Goal: Task Accomplishment & Management: Use online tool/utility

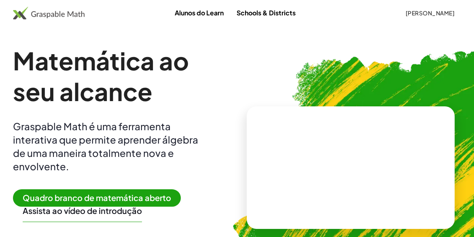
click at [439, 15] on font "[PERSON_NAME]" at bounding box center [429, 12] width 49 height 7
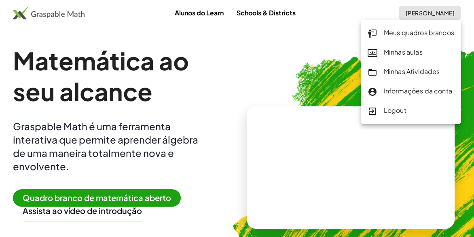
click at [411, 36] on font "Meus quadros brancos" at bounding box center [419, 32] width 70 height 8
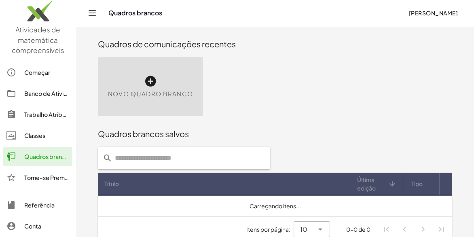
click at [193, 81] on div "Novo quadro branco" at bounding box center [150, 86] width 105 height 59
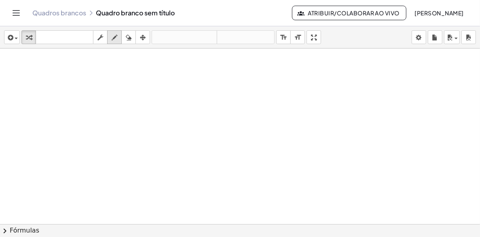
click at [116, 40] on icon "button" at bounding box center [115, 38] width 6 height 10
drag, startPoint x: 72, startPoint y: 68, endPoint x: 79, endPoint y: 76, distance: 11.2
click at [79, 77] on div at bounding box center [240, 224] width 480 height 351
click at [74, 72] on div at bounding box center [240, 224] width 480 height 351
click at [75, 72] on div at bounding box center [240, 224] width 480 height 351
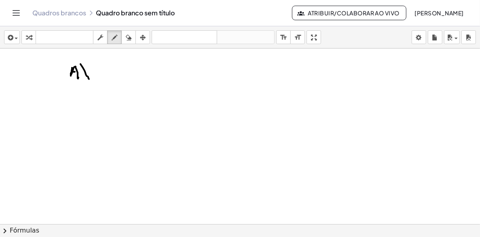
drag, startPoint x: 81, startPoint y: 64, endPoint x: 89, endPoint y: 69, distance: 10.0
click at [89, 79] on div at bounding box center [240, 224] width 480 height 351
click at [90, 71] on div at bounding box center [240, 224] width 480 height 351
drag, startPoint x: 93, startPoint y: 66, endPoint x: 91, endPoint y: 71, distance: 5.4
click at [91, 71] on div at bounding box center [240, 224] width 480 height 351
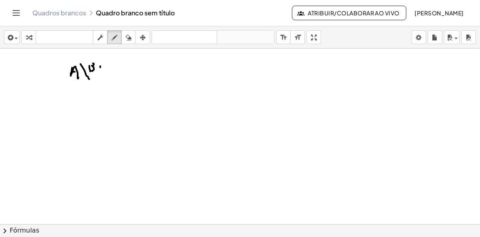
drag, startPoint x: 100, startPoint y: 67, endPoint x: 106, endPoint y: 71, distance: 7.3
click at [106, 71] on div at bounding box center [240, 224] width 480 height 351
drag, startPoint x: 89, startPoint y: 83, endPoint x: 85, endPoint y: 133, distance: 50.3
click at [86, 134] on div at bounding box center [240, 224] width 480 height 351
drag, startPoint x: 93, startPoint y: 78, endPoint x: 194, endPoint y: 79, distance: 101.6
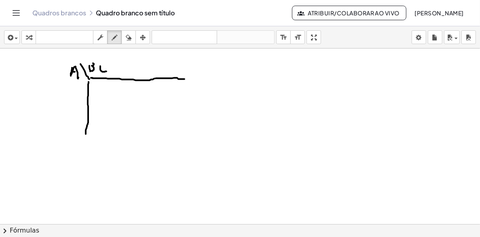
click at [194, 79] on div at bounding box center [240, 224] width 480 height 351
drag, startPoint x: 127, startPoint y: 35, endPoint x: 100, endPoint y: 55, distance: 34.2
click at [96, 58] on div "inserir select one: Math Expression Function Text Youtube Video Graphing Geomet…" at bounding box center [240, 131] width 480 height 211
click at [129, 38] on icon "button" at bounding box center [129, 38] width 6 height 10
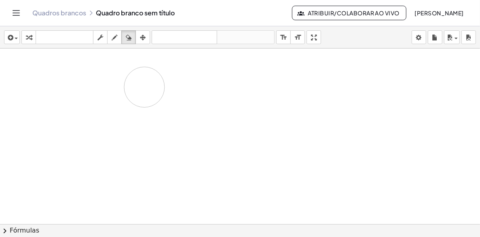
drag, startPoint x: 88, startPoint y: 70, endPoint x: 108, endPoint y: 79, distance: 22.1
click at [117, 85] on div at bounding box center [240, 224] width 480 height 351
click at [115, 36] on icon "button" at bounding box center [115, 38] width 6 height 10
drag, startPoint x: 68, startPoint y: 69, endPoint x: 74, endPoint y: 74, distance: 8.3
click at [74, 75] on div at bounding box center [240, 224] width 480 height 351
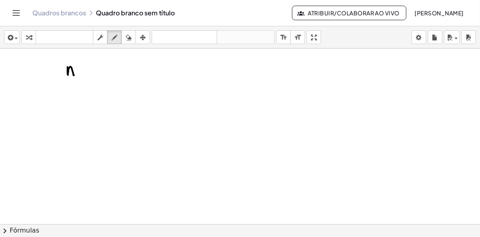
drag, startPoint x: 68, startPoint y: 70, endPoint x: 72, endPoint y: 70, distance: 4.9
click at [69, 70] on div at bounding box center [240, 224] width 480 height 351
click at [77, 72] on div at bounding box center [240, 224] width 480 height 351
drag, startPoint x: 76, startPoint y: 66, endPoint x: 79, endPoint y: 74, distance: 8.1
click at [79, 74] on div at bounding box center [240, 224] width 480 height 351
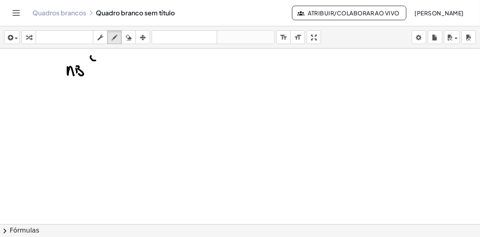
click at [96, 59] on div at bounding box center [240, 224] width 480 height 351
click at [100, 59] on div at bounding box center [240, 224] width 480 height 351
drag, startPoint x: 84, startPoint y: 58, endPoint x: 102, endPoint y: 81, distance: 28.8
click at [102, 81] on div at bounding box center [240, 224] width 480 height 351
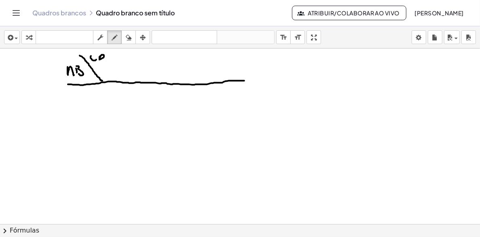
drag, startPoint x: 71, startPoint y: 84, endPoint x: 246, endPoint y: 80, distance: 174.5
click at [247, 80] on div at bounding box center [240, 224] width 480 height 351
drag, startPoint x: 125, startPoint y: 64, endPoint x: 136, endPoint y: 156, distance: 92.9
click at [135, 156] on div at bounding box center [240, 224] width 480 height 351
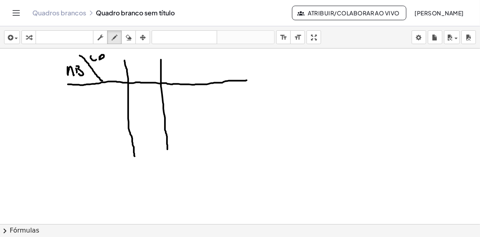
drag, startPoint x: 161, startPoint y: 59, endPoint x: 176, endPoint y: 104, distance: 47.1
click at [168, 149] on div at bounding box center [240, 224] width 480 height 351
drag, startPoint x: 193, startPoint y: 62, endPoint x: 200, endPoint y: 149, distance: 88.1
click at [200, 151] on div at bounding box center [240, 224] width 480 height 351
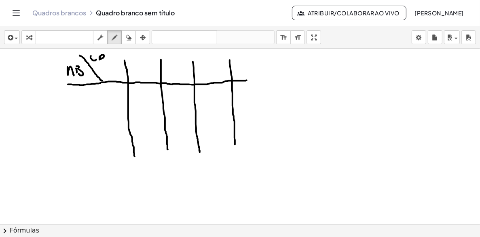
drag, startPoint x: 230, startPoint y: 60, endPoint x: 244, endPoint y: 153, distance: 93.7
click at [238, 153] on div at bounding box center [240, 224] width 480 height 351
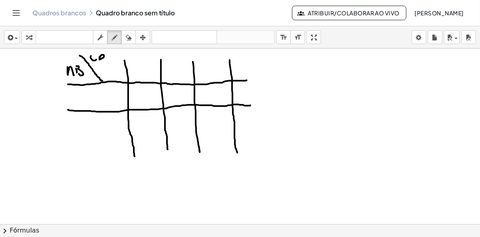
drag, startPoint x: 68, startPoint y: 110, endPoint x: 253, endPoint y: 105, distance: 185.0
click at [253, 104] on div at bounding box center [240, 224] width 480 height 351
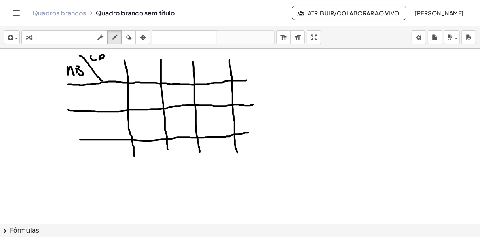
drag, startPoint x: 91, startPoint y: 140, endPoint x: 257, endPoint y: 133, distance: 166.1
click at [257, 133] on div at bounding box center [240, 224] width 480 height 351
drag, startPoint x: 166, startPoint y: 149, endPoint x: 168, endPoint y: 153, distance: 4.4
click at [168, 153] on div at bounding box center [240, 224] width 480 height 351
click at [200, 153] on div at bounding box center [240, 224] width 480 height 351
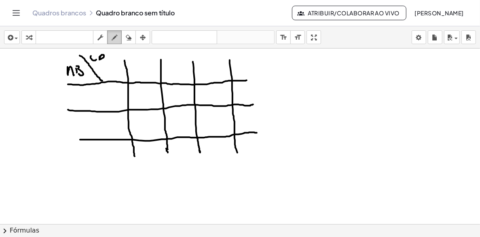
click at [115, 35] on icon "button" at bounding box center [115, 38] width 6 height 10
click at [127, 32] on button "apagar" at bounding box center [128, 37] width 15 height 14
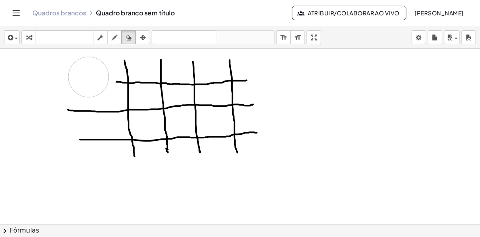
drag, startPoint x: 97, startPoint y: 74, endPoint x: 92, endPoint y: 70, distance: 6.1
click at [89, 76] on div at bounding box center [240, 224] width 480 height 351
click at [114, 37] on icon "button" at bounding box center [115, 38] width 6 height 10
drag, startPoint x: 116, startPoint y: 80, endPoint x: 89, endPoint y: 64, distance: 30.8
click at [88, 63] on div at bounding box center [240, 224] width 480 height 351
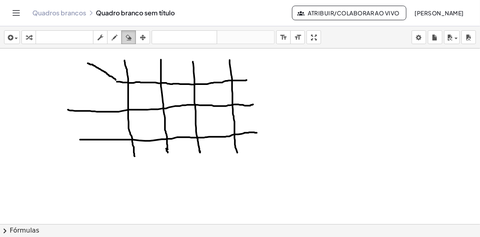
click at [127, 36] on icon "button" at bounding box center [129, 38] width 6 height 10
drag, startPoint x: 60, startPoint y: 113, endPoint x: 81, endPoint y: 88, distance: 31.9
click at [102, 113] on div at bounding box center [240, 224] width 480 height 351
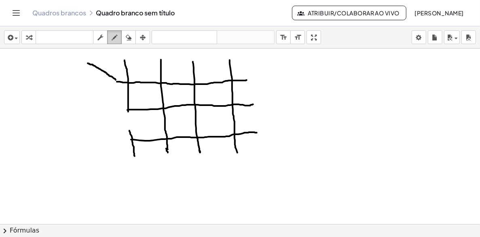
click at [117, 37] on icon "button" at bounding box center [115, 38] width 6 height 10
drag, startPoint x: 127, startPoint y: 123, endPoint x: 128, endPoint y: 129, distance: 6.5
click at [128, 129] on div at bounding box center [240, 224] width 480 height 351
drag, startPoint x: 140, startPoint y: 72, endPoint x: 137, endPoint y: 63, distance: 8.8
click at [137, 63] on div at bounding box center [240, 224] width 480 height 351
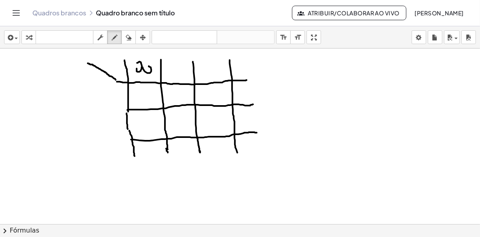
click at [145, 66] on div at bounding box center [240, 224] width 480 height 351
drag, startPoint x: 170, startPoint y: 73, endPoint x: 166, endPoint y: 67, distance: 7.3
click at [166, 66] on div at bounding box center [240, 224] width 480 height 351
drag, startPoint x: 177, startPoint y: 64, endPoint x: 180, endPoint y: 74, distance: 10.8
click at [180, 74] on div at bounding box center [240, 224] width 480 height 351
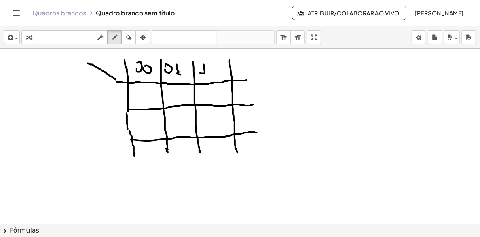
drag, startPoint x: 204, startPoint y: 64, endPoint x: 208, endPoint y: 74, distance: 10.1
click at [207, 74] on div at bounding box center [240, 224] width 480 height 351
drag, startPoint x: 213, startPoint y: 68, endPoint x: 222, endPoint y: 72, distance: 9.8
click at [217, 74] on div at bounding box center [240, 224] width 480 height 351
drag, startPoint x: 242, startPoint y: 67, endPoint x: 245, endPoint y: 72, distance: 5.3
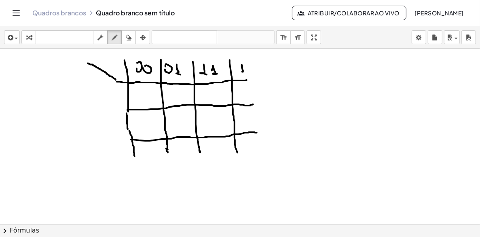
click at [244, 72] on div at bounding box center [240, 224] width 480 height 351
drag, startPoint x: 250, startPoint y: 68, endPoint x: 249, endPoint y: 72, distance: 4.5
click at [251, 66] on div at bounding box center [240, 224] width 480 height 351
drag, startPoint x: 253, startPoint y: 79, endPoint x: 261, endPoint y: 80, distance: 8.6
click at [266, 77] on div at bounding box center [240, 224] width 480 height 351
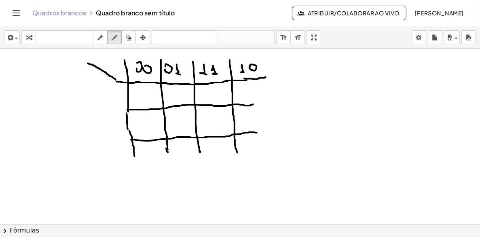
drag, startPoint x: 255, startPoint y: 104, endPoint x: 265, endPoint y: 104, distance: 10.9
click at [265, 104] on div at bounding box center [240, 224] width 480 height 351
drag, startPoint x: 262, startPoint y: 135, endPoint x: 271, endPoint y: 136, distance: 8.5
click at [271, 136] on div at bounding box center [240, 224] width 480 height 351
click at [102, 81] on div at bounding box center [240, 224] width 480 height 351
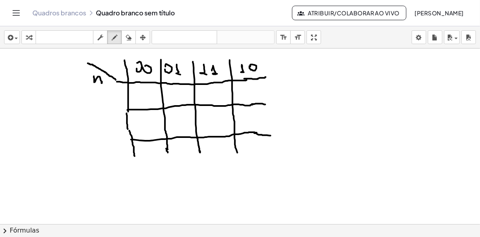
click at [101, 79] on div at bounding box center [240, 224] width 480 height 351
click at [103, 83] on div at bounding box center [240, 224] width 480 height 351
drag, startPoint x: 106, startPoint y: 58, endPoint x: 110, endPoint y: 63, distance: 6.1
click at [110, 63] on div at bounding box center [240, 224] width 480 height 351
drag, startPoint x: 113, startPoint y: 59, endPoint x: 117, endPoint y: 63, distance: 4.9
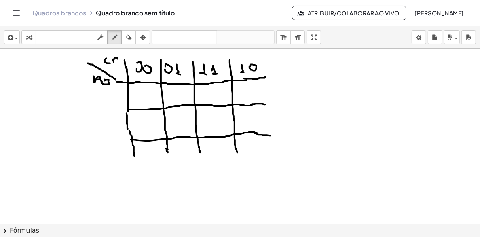
click at [117, 63] on div at bounding box center [240, 224] width 480 height 351
click at [103, 96] on div at bounding box center [240, 224] width 480 height 351
drag, startPoint x: 115, startPoint y: 93, endPoint x: 113, endPoint y: 98, distance: 5.6
click at [114, 97] on div at bounding box center [240, 224] width 480 height 351
click at [105, 119] on div at bounding box center [240, 224] width 480 height 351
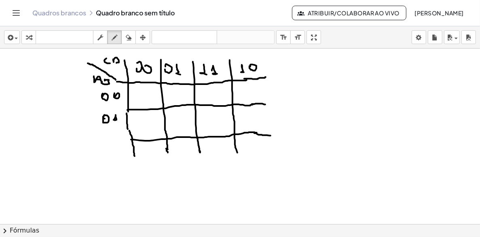
drag, startPoint x: 115, startPoint y: 119, endPoint x: 122, endPoint y: 122, distance: 8.3
click at [122, 122] on div at bounding box center [240, 224] width 480 height 351
click at [110, 150] on div at bounding box center [240, 224] width 480 height 351
drag, startPoint x: 118, startPoint y: 144, endPoint x: 120, endPoint y: 151, distance: 7.7
click at [120, 151] on div at bounding box center [240, 224] width 480 height 351
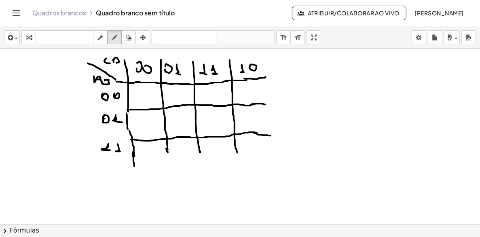
drag, startPoint x: 133, startPoint y: 153, endPoint x: 134, endPoint y: 166, distance: 13.9
click at [134, 166] on div at bounding box center [240, 224] width 480 height 351
drag, startPoint x: 167, startPoint y: 152, endPoint x: 193, endPoint y: 162, distance: 27.4
click at [171, 168] on div at bounding box center [240, 224] width 480 height 351
drag, startPoint x: 204, startPoint y: 154, endPoint x: 211, endPoint y: 165, distance: 13.3
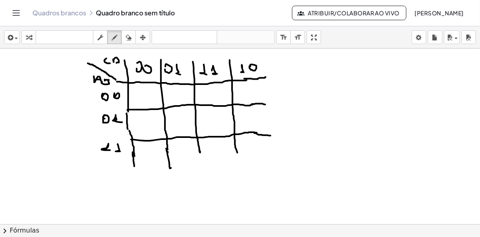
click at [211, 165] on div at bounding box center [240, 224] width 480 height 351
click at [239, 170] on div at bounding box center [240, 224] width 480 height 351
drag, startPoint x: 120, startPoint y: 172, endPoint x: 240, endPoint y: 167, distance: 119.9
click at [240, 167] on div at bounding box center [240, 224] width 480 height 351
drag, startPoint x: 113, startPoint y: 183, endPoint x: 117, endPoint y: 186, distance: 5.4
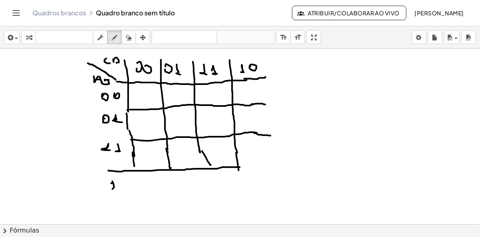
click at [114, 189] on div at bounding box center [240, 224] width 480 height 351
drag, startPoint x: 119, startPoint y: 183, endPoint x: 125, endPoint y: 180, distance: 6.5
click at [125, 183] on div at bounding box center [240, 224] width 480 height 351
click at [123, 179] on div at bounding box center [240, 224] width 480 height 351
drag, startPoint x: 134, startPoint y: 174, endPoint x: 137, endPoint y: 185, distance: 10.9
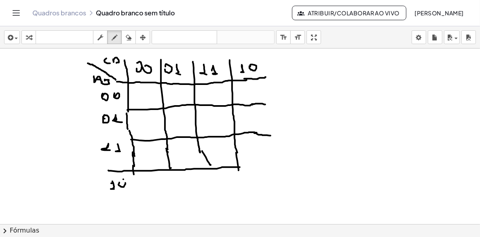
click at [136, 185] on div at bounding box center [240, 224] width 480 height 351
drag, startPoint x: 173, startPoint y: 188, endPoint x: 183, endPoint y: 180, distance: 12.9
click at [175, 187] on div at bounding box center [240, 224] width 480 height 351
drag, startPoint x: 211, startPoint y: 182, endPoint x: 216, endPoint y: 181, distance: 4.6
click at [213, 183] on div at bounding box center [240, 224] width 480 height 351
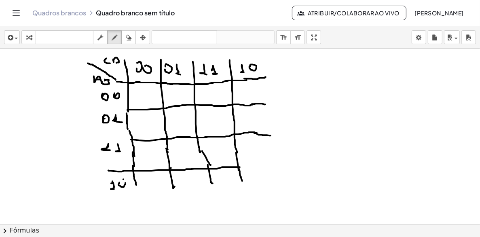
click at [242, 181] on div at bounding box center [240, 224] width 480 height 351
drag, startPoint x: 267, startPoint y: 64, endPoint x: 275, endPoint y: 179, distance: 115.6
click at [275, 179] on div at bounding box center [240, 224] width 480 height 351
drag, startPoint x: 238, startPoint y: 167, endPoint x: 275, endPoint y: 163, distance: 37.0
click at [270, 163] on div at bounding box center [240, 224] width 480 height 351
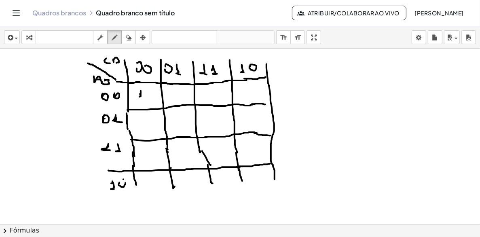
drag, startPoint x: 140, startPoint y: 94, endPoint x: 145, endPoint y: 98, distance: 6.3
click at [145, 98] on div at bounding box center [240, 224] width 480 height 351
drag, startPoint x: 250, startPoint y: 87, endPoint x: 255, endPoint y: 94, distance: 8.1
click at [255, 94] on div at bounding box center [240, 224] width 480 height 351
click at [149, 123] on div at bounding box center [240, 224] width 480 height 351
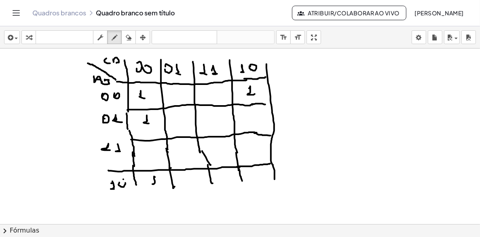
drag, startPoint x: 155, startPoint y: 177, endPoint x: 159, endPoint y: 185, distance: 9.4
click at [159, 185] on div at bounding box center [240, 224] width 480 height 351
drag, startPoint x: 254, startPoint y: 147, endPoint x: 253, endPoint y: 155, distance: 7.4
click at [255, 150] on div at bounding box center [240, 224] width 480 height 351
drag, startPoint x: 257, startPoint y: 175, endPoint x: 261, endPoint y: 180, distance: 6.1
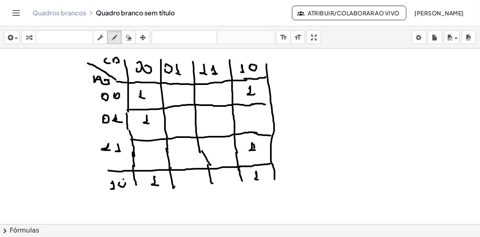
click at [261, 180] on div at bounding box center [240, 224] width 480 height 351
click at [192, 182] on div at bounding box center [240, 224] width 480 height 351
drag, startPoint x: 154, startPoint y: 152, endPoint x: 149, endPoint y: 158, distance: 7.2
click at [151, 158] on div at bounding box center [240, 224] width 480 height 351
click at [155, 158] on div at bounding box center [240, 224] width 480 height 351
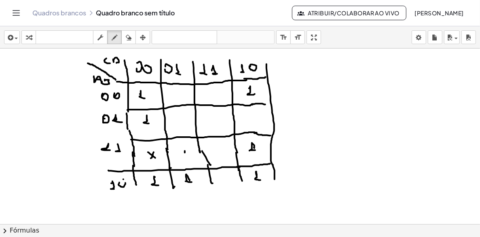
drag, startPoint x: 185, startPoint y: 153, endPoint x: 180, endPoint y: 154, distance: 5.1
click at [183, 157] on div at bounding box center [240, 224] width 480 height 351
drag, startPoint x: 180, startPoint y: 152, endPoint x: 190, endPoint y: 156, distance: 10.7
click at [187, 157] on div at bounding box center [240, 224] width 480 height 351
click at [230, 149] on div at bounding box center [240, 224] width 480 height 351
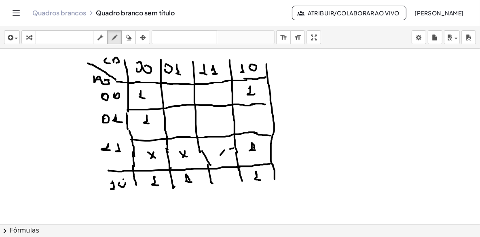
click at [221, 155] on div at bounding box center [240, 224] width 480 height 351
drag, startPoint x: 219, startPoint y: 147, endPoint x: 224, endPoint y: 156, distance: 10.5
click at [224, 156] on div at bounding box center [240, 224] width 480 height 351
click at [221, 182] on div at bounding box center [240, 224] width 480 height 351
click at [230, 183] on div at bounding box center [240, 224] width 480 height 351
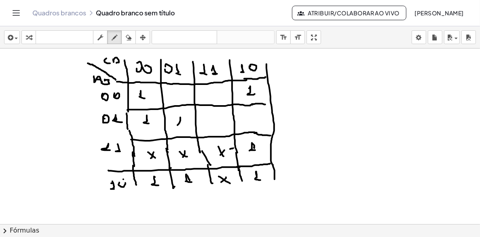
drag, startPoint x: 180, startPoint y: 120, endPoint x: 176, endPoint y: 124, distance: 6.0
click at [177, 125] on div at bounding box center [240, 224] width 480 height 351
drag, startPoint x: 181, startPoint y: 125, endPoint x: 193, endPoint y: 122, distance: 12.5
click at [183, 127] on div at bounding box center [240, 224] width 480 height 351
drag, startPoint x: 211, startPoint y: 121, endPoint x: 206, endPoint y: 125, distance: 6.6
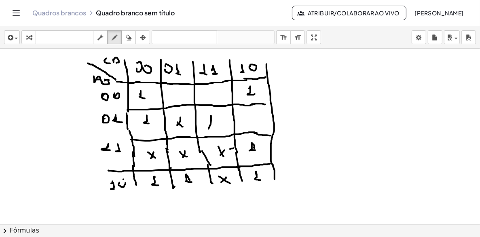
click at [208, 129] on div at bounding box center [240, 224] width 480 height 351
drag, startPoint x: 206, startPoint y: 119, endPoint x: 213, endPoint y: 123, distance: 8.0
click at [212, 124] on div at bounding box center [240, 224] width 480 height 351
drag, startPoint x: 253, startPoint y: 117, endPoint x: 246, endPoint y: 119, distance: 6.7
click at [250, 123] on div at bounding box center [240, 224] width 480 height 351
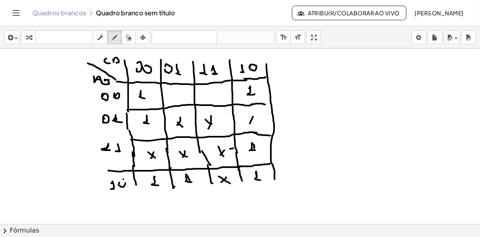
click at [256, 122] on div at bounding box center [240, 224] width 480 height 351
click at [176, 100] on div at bounding box center [240, 224] width 480 height 351
click at [179, 100] on div at bounding box center [240, 224] width 480 height 351
click at [207, 98] on div at bounding box center [240, 224] width 480 height 351
click at [216, 98] on div at bounding box center [240, 224] width 480 height 351
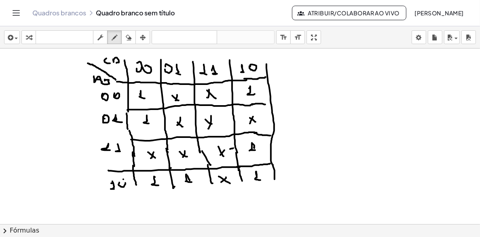
drag, startPoint x: 300, startPoint y: 77, endPoint x: 304, endPoint y: 83, distance: 6.4
click at [303, 85] on div at bounding box center [240, 224] width 480 height 351
drag, startPoint x: 304, startPoint y: 74, endPoint x: 306, endPoint y: 82, distance: 8.3
click at [306, 82] on div at bounding box center [240, 224] width 480 height 351
click at [306, 81] on div at bounding box center [240, 224] width 480 height 351
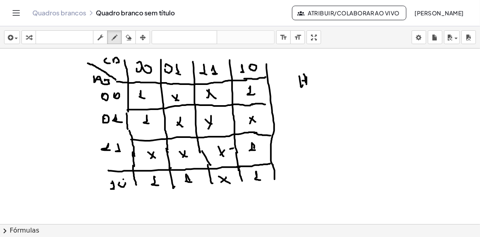
click at [307, 84] on div at bounding box center [240, 224] width 480 height 351
drag, startPoint x: 304, startPoint y: 74, endPoint x: 299, endPoint y: 76, distance: 5.1
click at [299, 76] on div at bounding box center [240, 224] width 480 height 351
drag, startPoint x: 314, startPoint y: 82, endPoint x: 322, endPoint y: 81, distance: 7.5
click at [315, 83] on div at bounding box center [240, 224] width 480 height 351
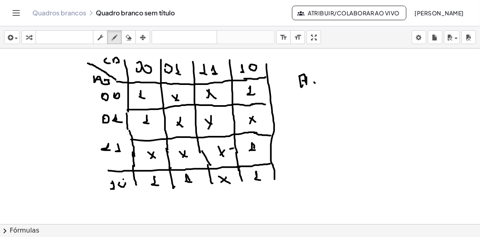
click at [325, 81] on div at bounding box center [240, 224] width 480 height 351
click at [129, 36] on icon "button" at bounding box center [129, 38] width 6 height 10
drag, startPoint x: 318, startPoint y: 64, endPoint x: 324, endPoint y: 79, distance: 15.6
click at [327, 82] on div at bounding box center [240, 224] width 480 height 351
click at [117, 36] on icon "button" at bounding box center [115, 38] width 6 height 10
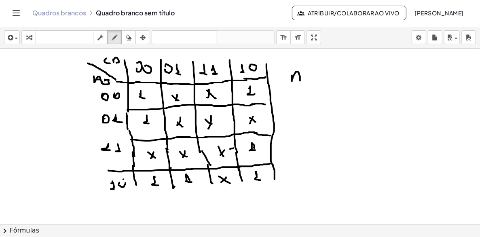
drag, startPoint x: 292, startPoint y: 75, endPoint x: 300, endPoint y: 81, distance: 9.7
click at [300, 81] on div at bounding box center [240, 224] width 480 height 351
drag, startPoint x: 295, startPoint y: 78, endPoint x: 299, endPoint y: 77, distance: 4.9
click at [299, 77] on div at bounding box center [240, 224] width 480 height 351
drag, startPoint x: 292, startPoint y: 66, endPoint x: 306, endPoint y: 67, distance: 13.4
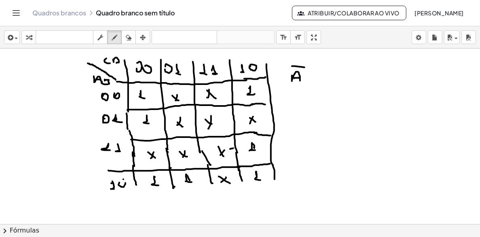
click at [306, 67] on div at bounding box center [240, 224] width 480 height 351
drag, startPoint x: 308, startPoint y: 77, endPoint x: 316, endPoint y: 76, distance: 8.2
click at [308, 78] on div at bounding box center [240, 224] width 480 height 351
click at [319, 76] on div at bounding box center [240, 224] width 480 height 351
drag, startPoint x: 323, startPoint y: 72, endPoint x: 325, endPoint y: 79, distance: 6.2
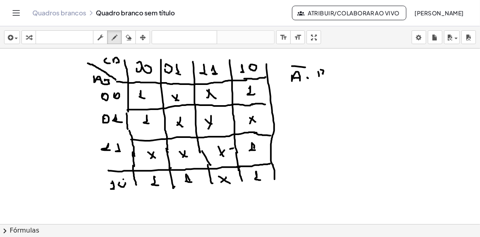
click at [325, 80] on div at bounding box center [240, 224] width 480 height 351
drag, startPoint x: 318, startPoint y: 65, endPoint x: 325, endPoint y: 65, distance: 6.5
click at [325, 65] on div at bounding box center [240, 224] width 480 height 351
drag, startPoint x: 129, startPoint y: 36, endPoint x: 255, endPoint y: 85, distance: 134.4
click at [132, 36] on div "button" at bounding box center [128, 37] width 11 height 10
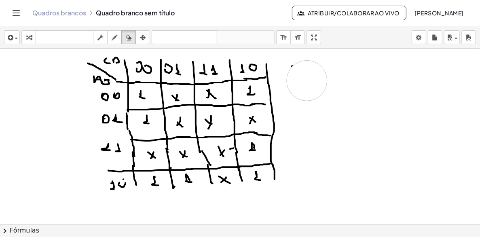
drag, startPoint x: 329, startPoint y: 84, endPoint x: 307, endPoint y: 81, distance: 22.6
click at [307, 81] on div at bounding box center [240, 224] width 480 height 351
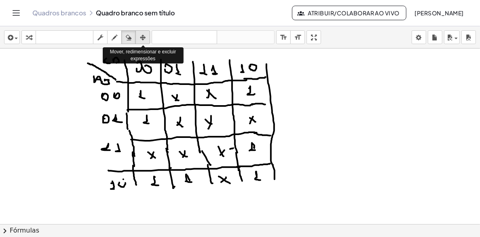
click at [142, 34] on icon "button" at bounding box center [143, 38] width 6 height 10
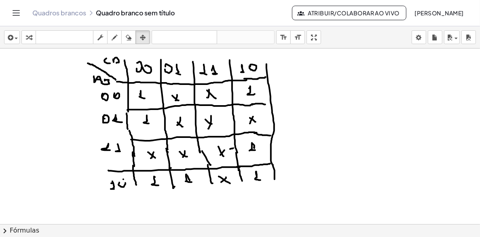
drag, startPoint x: 297, startPoint y: 93, endPoint x: 284, endPoint y: 99, distance: 13.4
click at [284, 99] on div at bounding box center [240, 224] width 480 height 351
drag, startPoint x: 280, startPoint y: 90, endPoint x: 278, endPoint y: 100, distance: 9.6
click at [278, 100] on div at bounding box center [240, 224] width 480 height 351
drag, startPoint x: 73, startPoint y: 53, endPoint x: 80, endPoint y: 74, distance: 21.8
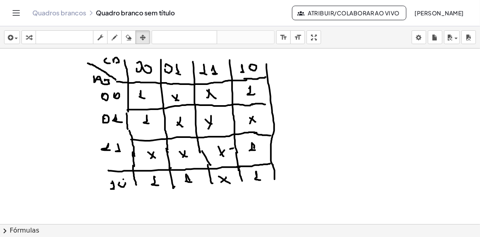
click at [80, 74] on div at bounding box center [240, 224] width 480 height 351
drag, startPoint x: 315, startPoint y: 36, endPoint x: 303, endPoint y: 96, distance: 60.3
click at [336, 66] on div "inserir select one: Math Expression Function Text Youtube Video Graphing Geomet…" at bounding box center [240, 131] width 480 height 211
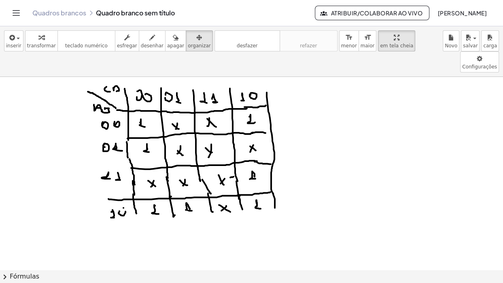
drag, startPoint x: 292, startPoint y: 76, endPoint x: 284, endPoint y: 81, distance: 9.7
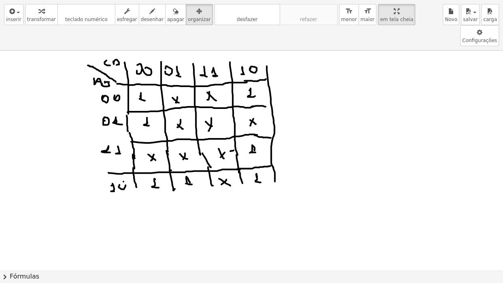
click at [285, 81] on div at bounding box center [251, 270] width 503 height 439
click at [284, 81] on div at bounding box center [251, 270] width 503 height 439
drag, startPoint x: 284, startPoint y: 82, endPoint x: 278, endPoint y: 91, distance: 10.3
click at [278, 91] on div at bounding box center [251, 270] width 503 height 439
drag, startPoint x: 259, startPoint y: 93, endPoint x: 243, endPoint y: 94, distance: 16.3
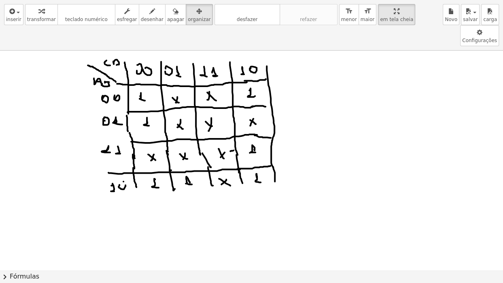
click at [243, 94] on div at bounding box center [251, 270] width 503 height 439
drag, startPoint x: 242, startPoint y: 93, endPoint x: 212, endPoint y: 98, distance: 30.5
click at [212, 98] on div at bounding box center [251, 270] width 503 height 439
click at [40, 17] on span "transformar" at bounding box center [41, 20] width 29 height 6
drag, startPoint x: 86, startPoint y: 57, endPoint x: 74, endPoint y: 59, distance: 12.8
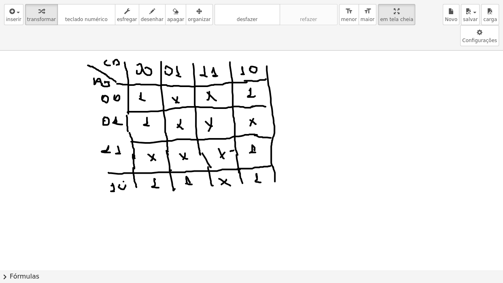
click at [74, 59] on div at bounding box center [251, 270] width 503 height 439
drag, startPoint x: 126, startPoint y: 72, endPoint x: 117, endPoint y: 79, distance: 11.6
click at [97, 71] on div at bounding box center [251, 270] width 503 height 439
drag, startPoint x: 153, startPoint y: 80, endPoint x: 191, endPoint y: 89, distance: 39.1
click at [132, 86] on div at bounding box center [251, 270] width 503 height 439
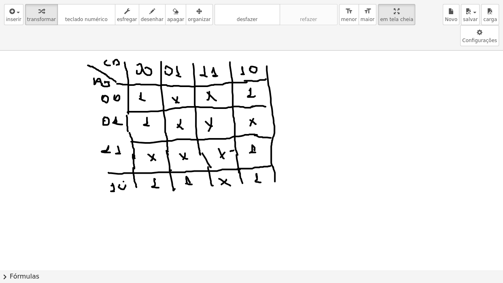
drag, startPoint x: 237, startPoint y: 70, endPoint x: 207, endPoint y: 88, distance: 34.3
click at [207, 88] on div at bounding box center [251, 270] width 503 height 439
drag, startPoint x: 223, startPoint y: 88, endPoint x: 214, endPoint y: 86, distance: 8.7
click at [220, 87] on div at bounding box center [251, 270] width 503 height 439
drag, startPoint x: 234, startPoint y: 78, endPoint x: 221, endPoint y: 82, distance: 13.6
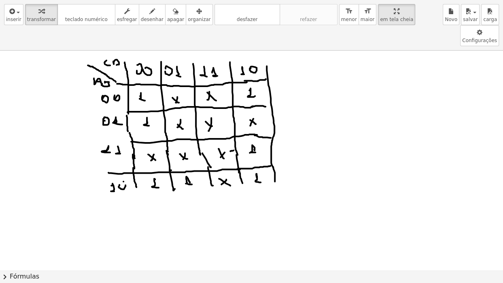
click at [210, 84] on div at bounding box center [251, 270] width 503 height 439
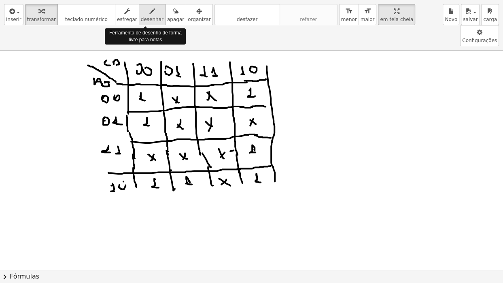
click at [146, 18] on span "desenhar" at bounding box center [152, 20] width 23 height 6
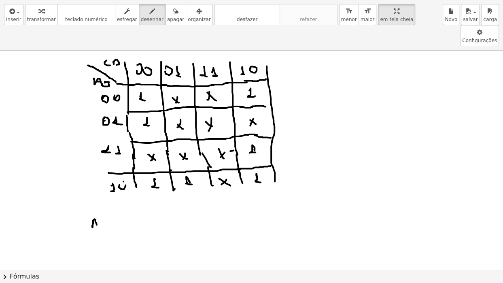
drag, startPoint x: 92, startPoint y: 206, endPoint x: 98, endPoint y: 207, distance: 6.1
click at [98, 207] on div at bounding box center [251, 270] width 503 height 439
drag, startPoint x: 93, startPoint y: 203, endPoint x: 97, endPoint y: 202, distance: 4.1
click at [97, 202] on div at bounding box center [251, 270] width 503 height 439
drag, startPoint x: 91, startPoint y: 191, endPoint x: 97, endPoint y: 190, distance: 5.3
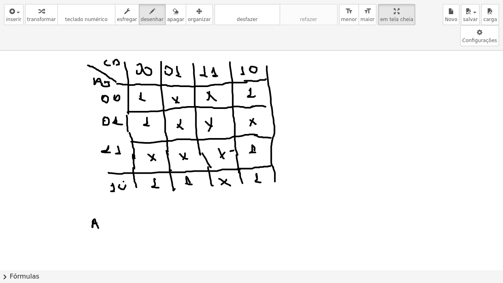
click at [97, 190] on div at bounding box center [251, 270] width 503 height 439
click at [104, 201] on div at bounding box center [251, 270] width 503 height 439
click at [104, 204] on div at bounding box center [251, 270] width 503 height 439
drag, startPoint x: 113, startPoint y: 203, endPoint x: 128, endPoint y: 204, distance: 14.6
click at [115, 200] on div at bounding box center [251, 270] width 503 height 439
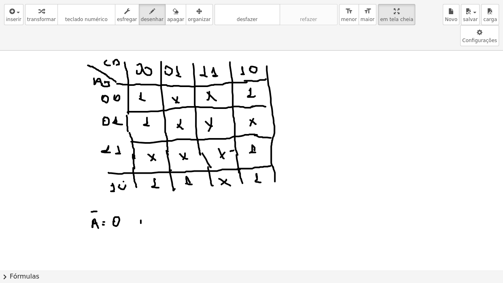
click at [141, 202] on div at bounding box center [251, 270] width 503 height 439
drag, startPoint x: 142, startPoint y: 197, endPoint x: 143, endPoint y: 203, distance: 6.3
click at [142, 204] on div at bounding box center [251, 270] width 503 height 439
click at [155, 198] on div at bounding box center [251, 270] width 503 height 439
click at [157, 202] on div at bounding box center [251, 270] width 503 height 439
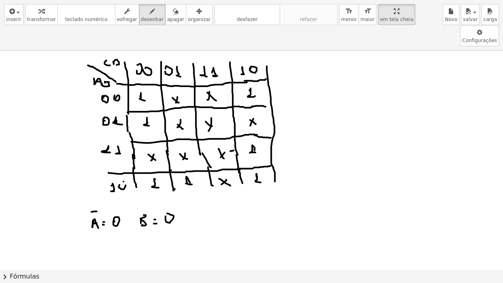
drag, startPoint x: 166, startPoint y: 196, endPoint x: 162, endPoint y: 193, distance: 4.3
click at [166, 195] on div at bounding box center [251, 270] width 503 height 439
drag, startPoint x: 142, startPoint y: 189, endPoint x: 149, endPoint y: 189, distance: 7.3
click at [149, 189] on div at bounding box center [251, 270] width 503 height 439
drag, startPoint x: 195, startPoint y: 195, endPoint x: 207, endPoint y: 196, distance: 11.8
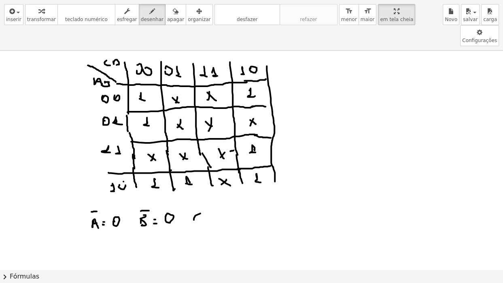
click at [201, 200] on div at bounding box center [251, 270] width 503 height 439
click at [208, 205] on div at bounding box center [251, 270] width 503 height 439
click at [167, 17] on span "apagar" at bounding box center [175, 20] width 17 height 6
click at [214, 199] on div at bounding box center [251, 270] width 503 height 439
drag, startPoint x: 143, startPoint y: 17, endPoint x: 168, endPoint y: 84, distance: 71.6
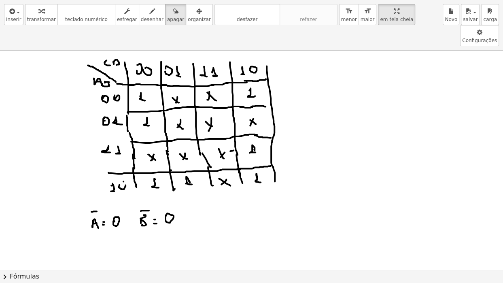
click at [143, 17] on span "desenhar" at bounding box center [152, 20] width 23 height 6
drag, startPoint x: 190, startPoint y: 193, endPoint x: 197, endPoint y: 200, distance: 9.7
click at [197, 200] on div at bounding box center [251, 270] width 503 height 439
click at [208, 195] on div at bounding box center [251, 270] width 503 height 439
drag, startPoint x: 206, startPoint y: 198, endPoint x: 210, endPoint y: 198, distance: 4.9
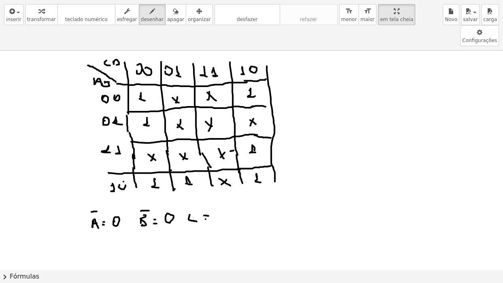
click at [208, 198] on div at bounding box center [251, 270] width 503 height 439
drag, startPoint x: 214, startPoint y: 198, endPoint x: 221, endPoint y: 193, distance: 8.4
click at [221, 193] on div at bounding box center [251, 270] width 503 height 439
drag, startPoint x: 219, startPoint y: 191, endPoint x: 215, endPoint y: 193, distance: 4.2
click at [215, 193] on div at bounding box center [251, 270] width 503 height 439
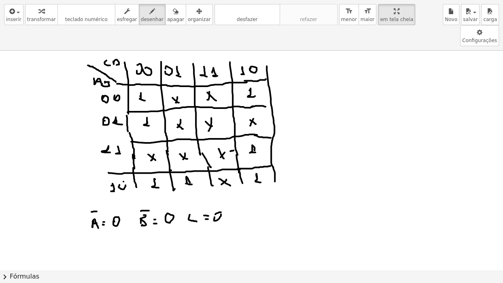
click at [224, 199] on div at bounding box center [251, 270] width 503 height 439
drag, startPoint x: 233, startPoint y: 190, endPoint x: 232, endPoint y: 195, distance: 5.3
click at [234, 197] on div at bounding box center [251, 270] width 503 height 439
click at [233, 195] on div at bounding box center [251, 270] width 503 height 439
click at [259, 195] on div at bounding box center [251, 270] width 503 height 439
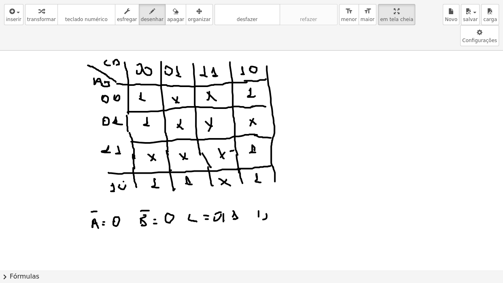
click at [265, 198] on div at bounding box center [251, 270] width 503 height 439
click at [260, 189] on div at bounding box center [251, 270] width 503 height 439
drag, startPoint x: 256, startPoint y: 183, endPoint x: 263, endPoint y: 183, distance: 6.5
click at [263, 183] on div at bounding box center [251, 270] width 503 height 439
click at [277, 190] on div at bounding box center [251, 270] width 503 height 439
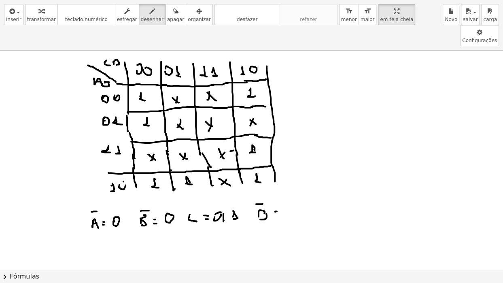
drag, startPoint x: 273, startPoint y: 195, endPoint x: 278, endPoint y: 195, distance: 4.9
click at [278, 195] on div at bounding box center [251, 270] width 503 height 439
drag, startPoint x: 286, startPoint y: 191, endPoint x: 284, endPoint y: 187, distance: 4.2
click at [287, 188] on div at bounding box center [251, 270] width 503 height 439
drag, startPoint x: 279, startPoint y: 68, endPoint x: 318, endPoint y: 66, distance: 39.7
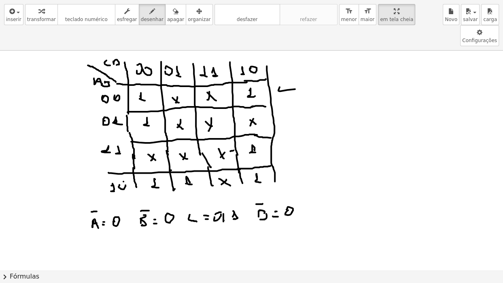
click at [321, 65] on div at bounding box center [251, 270] width 503 height 439
drag, startPoint x: 92, startPoint y: 235, endPoint x: 98, endPoint y: 236, distance: 6.7
click at [98, 236] on div at bounding box center [251, 270] width 503 height 439
drag, startPoint x: 94, startPoint y: 234, endPoint x: 100, endPoint y: 233, distance: 5.3
click at [96, 233] on div at bounding box center [251, 270] width 503 height 439
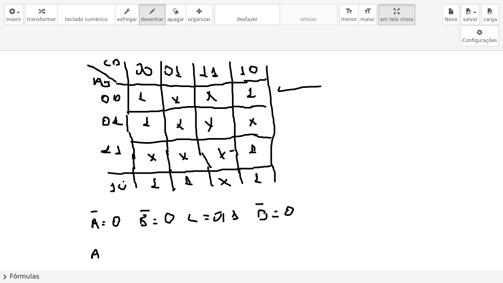
click at [107, 232] on div at bounding box center [251, 270] width 503 height 439
click at [109, 235] on div at bounding box center [251, 270] width 503 height 439
click at [99, 222] on div at bounding box center [251, 270] width 503 height 439
drag, startPoint x: 118, startPoint y: 235, endPoint x: 117, endPoint y: 230, distance: 4.6
click at [116, 230] on div at bounding box center [251, 270] width 503 height 439
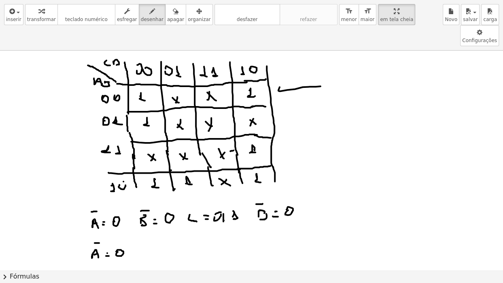
drag, startPoint x: 377, startPoint y: 16, endPoint x: 356, endPoint y: -13, distance: 35.7
click at [356, 0] on html "Atividades de matemática compreensíveis Começar Banco de Atividades Trabalho At…" at bounding box center [251, 141] width 503 height 283
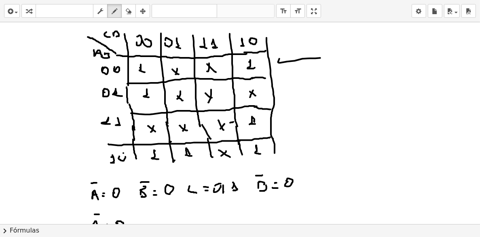
scroll to position [81, 0]
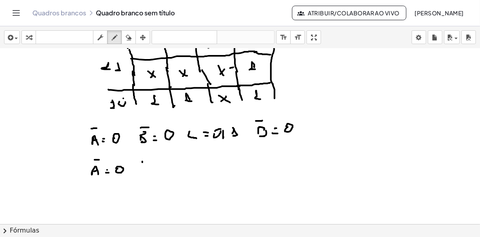
drag, startPoint x: 142, startPoint y: 161, endPoint x: 142, endPoint y: 169, distance: 7.3
click at [142, 168] on div at bounding box center [240, 143] width 480 height 351
drag, startPoint x: 145, startPoint y: 162, endPoint x: 150, endPoint y: 167, distance: 6.9
click at [145, 168] on div at bounding box center [240, 143] width 480 height 351
click at [155, 164] on div at bounding box center [240, 143] width 480 height 351
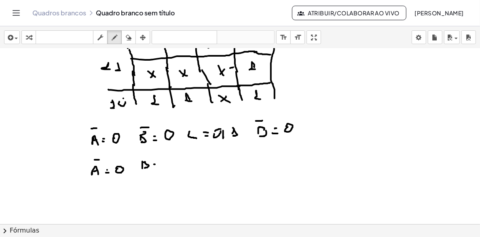
click at [157, 171] on div at bounding box center [240, 143] width 480 height 351
drag, startPoint x: 163, startPoint y: 166, endPoint x: 165, endPoint y: 162, distance: 4.4
click at [165, 162] on div at bounding box center [240, 143] width 480 height 351
drag, startPoint x: 176, startPoint y: 161, endPoint x: 174, endPoint y: 169, distance: 7.8
click at [174, 169] on div at bounding box center [240, 143] width 480 height 351
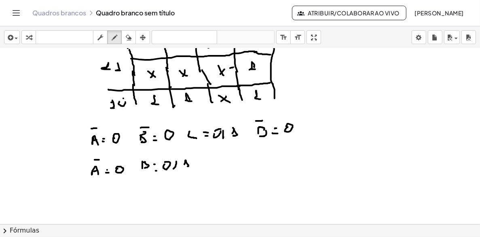
drag, startPoint x: 185, startPoint y: 164, endPoint x: 193, endPoint y: 167, distance: 8.8
click at [193, 167] on div at bounding box center [240, 143] width 480 height 351
drag, startPoint x: 198, startPoint y: 165, endPoint x: 182, endPoint y: 172, distance: 17.8
click at [198, 169] on div at bounding box center [240, 143] width 480 height 351
drag, startPoint x: 132, startPoint y: 168, endPoint x: 127, endPoint y: 176, distance: 9.8
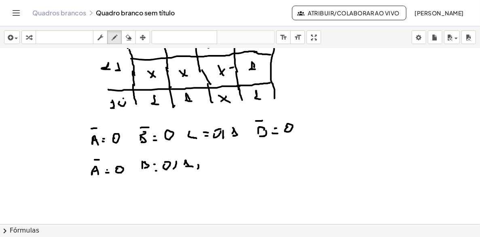
click at [132, 173] on div at bounding box center [240, 143] width 480 height 351
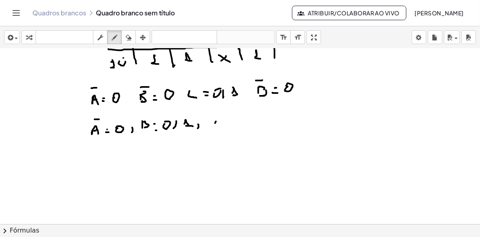
drag, startPoint x: 215, startPoint y: 123, endPoint x: 222, endPoint y: 124, distance: 7.0
click at [221, 126] on div at bounding box center [240, 102] width 480 height 351
click at [232, 121] on div at bounding box center [240, 102] width 480 height 351
click at [231, 126] on div at bounding box center [240, 102] width 480 height 351
click at [239, 120] on div at bounding box center [240, 102] width 480 height 351
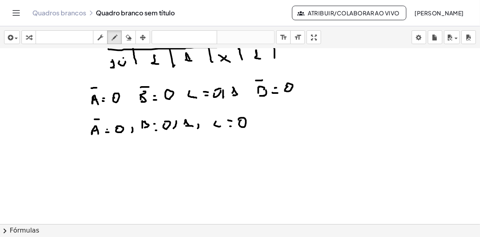
click at [217, 115] on div at bounding box center [240, 102] width 480 height 351
click at [265, 128] on div at bounding box center [240, 102] width 480 height 351
drag, startPoint x: 268, startPoint y: 125, endPoint x: 264, endPoint y: 127, distance: 4.5
click at [264, 128] on div at bounding box center [240, 102] width 480 height 351
click at [280, 121] on div at bounding box center [240, 102] width 480 height 351
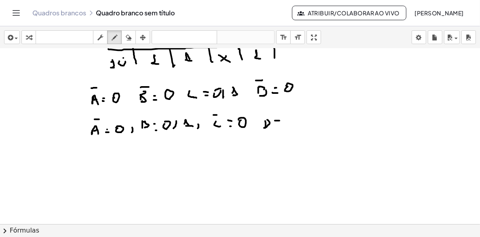
click at [281, 124] on div at bounding box center [240, 102] width 480 height 351
drag, startPoint x: 291, startPoint y: 124, endPoint x: 291, endPoint y: 117, distance: 7.3
click at [292, 117] on div at bounding box center [240, 102] width 480 height 351
drag, startPoint x: 263, startPoint y: 115, endPoint x: 271, endPoint y: 115, distance: 8.1
click at [271, 115] on div at bounding box center [240, 102] width 480 height 351
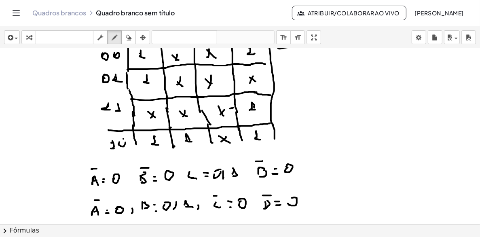
scroll to position [0, 0]
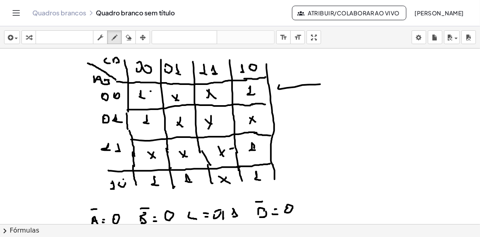
click at [151, 91] on div at bounding box center [240, 224] width 480 height 351
click at [156, 116] on div at bounding box center [240, 224] width 480 height 351
click at [136, 88] on div at bounding box center [240, 224] width 480 height 351
drag, startPoint x: 240, startPoint y: 92, endPoint x: 244, endPoint y: 83, distance: 10.1
click at [245, 84] on div at bounding box center [240, 224] width 480 height 351
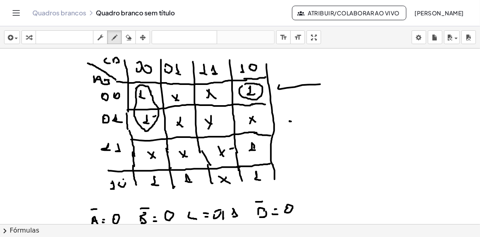
drag, startPoint x: 291, startPoint y: 121, endPoint x: 299, endPoint y: 119, distance: 8.1
click at [293, 121] on div at bounding box center [240, 224] width 480 height 351
drag, startPoint x: 287, startPoint y: 119, endPoint x: 300, endPoint y: 118, distance: 13.4
click at [291, 121] on div at bounding box center [240, 224] width 480 height 351
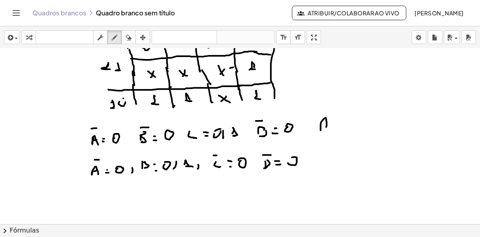
drag, startPoint x: 321, startPoint y: 124, endPoint x: 327, endPoint y: 127, distance: 6.3
click at [327, 127] on div at bounding box center [240, 143] width 480 height 351
click at [327, 125] on div at bounding box center [240, 143] width 480 height 351
click at [335, 121] on div at bounding box center [240, 143] width 480 height 351
drag, startPoint x: 333, startPoint y: 126, endPoint x: 339, endPoint y: 125, distance: 6.5
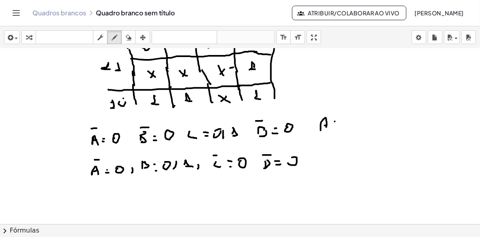
click at [335, 126] on div at bounding box center [240, 143] width 480 height 351
drag, startPoint x: 351, startPoint y: 117, endPoint x: 352, endPoint y: 125, distance: 8.1
click at [347, 125] on div at bounding box center [240, 143] width 480 height 351
click at [352, 125] on div at bounding box center [240, 143] width 480 height 351
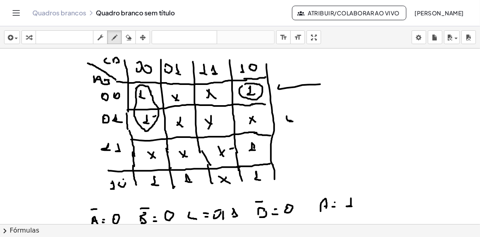
scroll to position [40, 0]
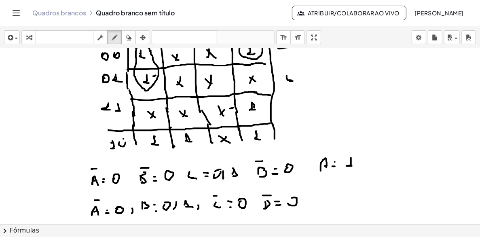
click at [369, 165] on div at bounding box center [240, 183] width 480 height 351
drag, startPoint x: 371, startPoint y: 159, endPoint x: 376, endPoint y: 163, distance: 6.9
click at [372, 167] on div at bounding box center [240, 183] width 480 height 351
click at [380, 159] on div at bounding box center [240, 183] width 480 height 351
click at [381, 165] on div at bounding box center [240, 183] width 480 height 351
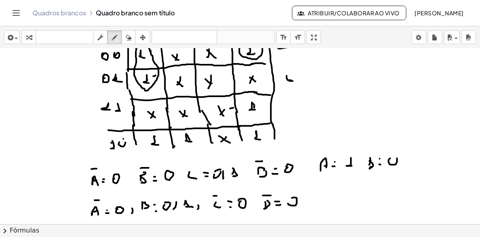
drag, startPoint x: 397, startPoint y: 162, endPoint x: 389, endPoint y: 158, distance: 9.2
click at [391, 158] on div at bounding box center [240, 183] width 480 height 351
click at [385, 157] on div at bounding box center [240, 183] width 480 height 351
drag, startPoint x: 416, startPoint y: 164, endPoint x: 424, endPoint y: 163, distance: 7.8
click at [423, 164] on div at bounding box center [240, 183] width 480 height 351
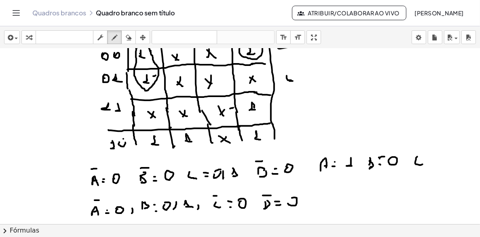
click at [428, 158] on div at bounding box center [240, 183] width 480 height 351
drag, startPoint x: 429, startPoint y: 164, endPoint x: 436, endPoint y: 159, distance: 8.8
click at [429, 162] on div at bounding box center [240, 183] width 480 height 351
drag, startPoint x: 437, startPoint y: 158, endPoint x: 435, endPoint y: 154, distance: 4.5
click at [437, 154] on div at bounding box center [240, 183] width 480 height 351
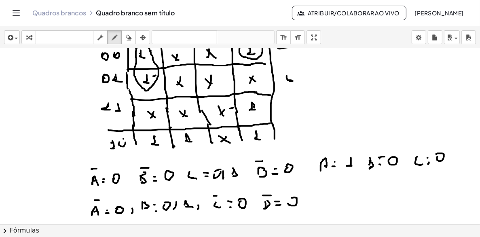
click at [416, 149] on div at bounding box center [240, 183] width 480 height 351
drag, startPoint x: 337, startPoint y: 186, endPoint x: 342, endPoint y: 189, distance: 5.8
click at [338, 190] on div at bounding box center [240, 183] width 480 height 351
click at [354, 185] on div at bounding box center [240, 183] width 480 height 351
drag, startPoint x: 350, startPoint y: 190, endPoint x: 354, endPoint y: 189, distance: 4.1
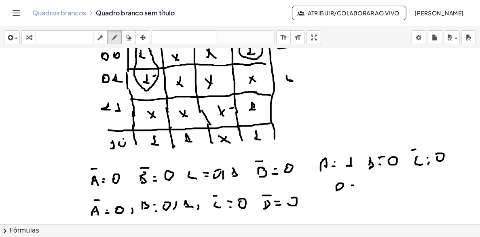
click at [353, 190] on div at bounding box center [240, 183] width 480 height 351
drag, startPoint x: 370, startPoint y: 185, endPoint x: 375, endPoint y: 184, distance: 5.4
click at [375, 185] on div at bounding box center [240, 183] width 480 height 351
click at [369, 182] on div at bounding box center [240, 183] width 480 height 351
drag, startPoint x: 380, startPoint y: 181, endPoint x: 381, endPoint y: 187, distance: 6.2
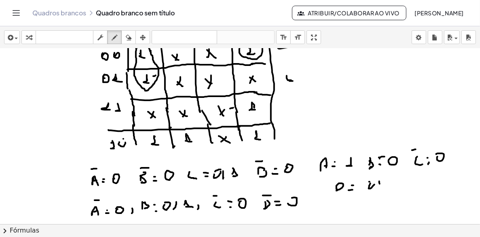
click at [381, 188] on div at bounding box center [240, 183] width 480 height 351
drag, startPoint x: 389, startPoint y: 180, endPoint x: 396, endPoint y: 186, distance: 8.3
click at [396, 186] on div at bounding box center [240, 183] width 480 height 351
drag, startPoint x: 376, startPoint y: 179, endPoint x: 369, endPoint y: 180, distance: 6.5
click at [369, 180] on div at bounding box center [240, 183] width 480 height 351
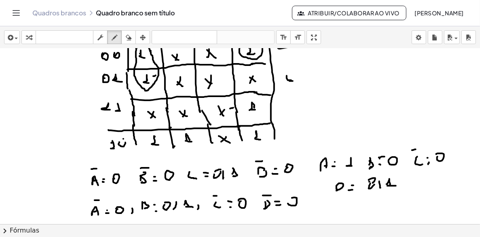
scroll to position [81, 0]
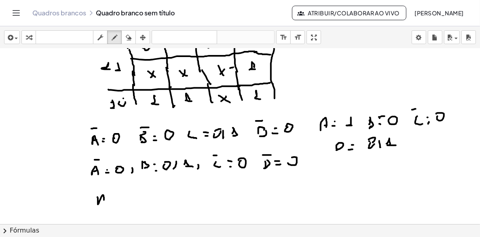
drag, startPoint x: 98, startPoint y: 197, endPoint x: 103, endPoint y: 201, distance: 6.7
click at [104, 201] on div at bounding box center [240, 143] width 480 height 351
drag, startPoint x: 104, startPoint y: 197, endPoint x: 104, endPoint y: 203, distance: 5.7
click at [104, 203] on div at bounding box center [240, 143] width 480 height 351
drag, startPoint x: 100, startPoint y: 200, endPoint x: 106, endPoint y: 197, distance: 7.2
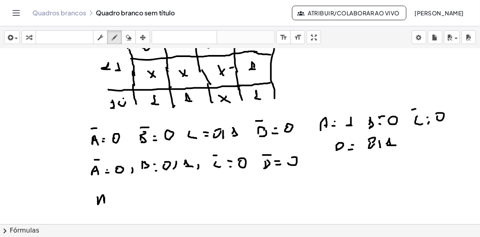
click at [106, 200] on div at bounding box center [240, 143] width 480 height 351
drag, startPoint x: 102, startPoint y: 189, endPoint x: 109, endPoint y: 194, distance: 9.2
click at [105, 189] on div at bounding box center [240, 143] width 480 height 351
click at [114, 199] on div at bounding box center [240, 143] width 480 height 351
drag, startPoint x: 127, startPoint y: 196, endPoint x: 133, endPoint y: 197, distance: 5.5
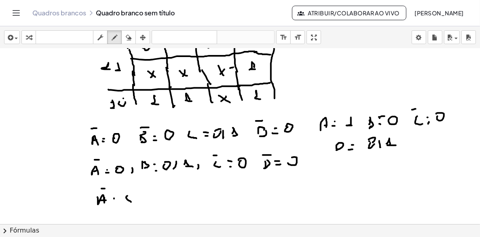
click at [133, 200] on div at bounding box center [240, 143] width 480 height 351
drag, startPoint x: 125, startPoint y: 189, endPoint x: 132, endPoint y: 189, distance: 6.5
click at [131, 189] on div at bounding box center [240, 143] width 480 height 351
drag, startPoint x: 230, startPoint y: 121, endPoint x: 214, endPoint y: 144, distance: 29.1
click at [214, 144] on div at bounding box center [240, 143] width 480 height 351
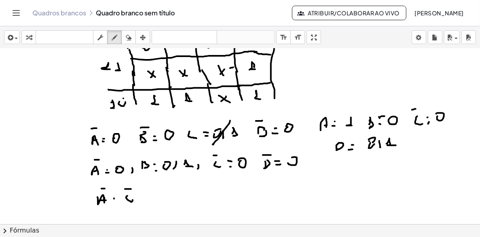
click at [145, 199] on div at bounding box center [240, 143] width 480 height 351
drag, startPoint x: 157, startPoint y: 194, endPoint x: 157, endPoint y: 198, distance: 4.1
click at [157, 198] on div at bounding box center [240, 143] width 480 height 351
drag, startPoint x: 162, startPoint y: 191, endPoint x: 156, endPoint y: 195, distance: 7.1
click at [157, 201] on div at bounding box center [240, 143] width 480 height 351
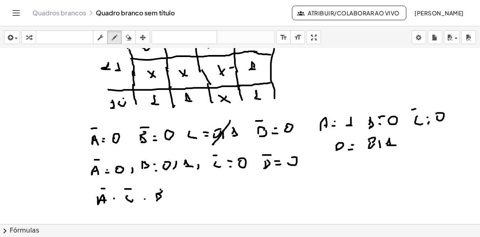
drag, startPoint x: 161, startPoint y: 190, endPoint x: 155, endPoint y: 189, distance: 5.7
click at [155, 189] on div at bounding box center [240, 143] width 480 height 351
drag, startPoint x: 153, startPoint y: 183, endPoint x: 160, endPoint y: 183, distance: 6.9
click at [160, 183] on div at bounding box center [240, 143] width 480 height 351
click at [181, 198] on div at bounding box center [240, 143] width 480 height 351
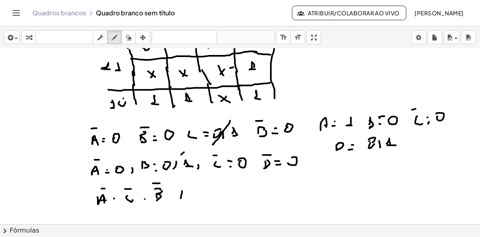
drag, startPoint x: 181, startPoint y: 155, endPoint x: 165, endPoint y: 172, distance: 23.5
click at [163, 173] on div at bounding box center [240, 143] width 480 height 351
drag, startPoint x: 183, startPoint y: 189, endPoint x: 183, endPoint y: 195, distance: 5.7
click at [189, 199] on div at bounding box center [240, 143] width 480 height 351
click at [183, 193] on div at bounding box center [240, 143] width 480 height 351
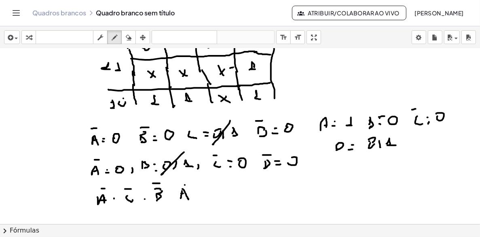
click at [187, 185] on div at bounding box center [240, 143] width 480 height 351
drag, startPoint x: 211, startPoint y: 191, endPoint x: 218, endPoint y: 197, distance: 9.4
click at [218, 197] on div at bounding box center [240, 143] width 480 height 351
drag, startPoint x: 206, startPoint y: 185, endPoint x: 214, endPoint y: 185, distance: 8.1
click at [212, 185] on div at bounding box center [240, 143] width 480 height 351
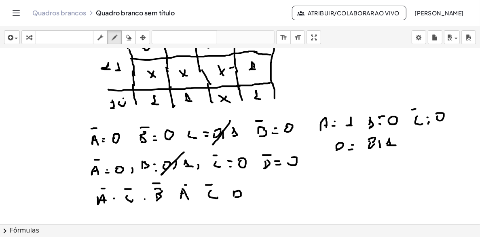
drag, startPoint x: 234, startPoint y: 191, endPoint x: 238, endPoint y: 197, distance: 6.9
click at [238, 197] on div at bounding box center [240, 143] width 480 height 351
click at [239, 180] on div at bounding box center [240, 143] width 480 height 351
drag, startPoint x: 253, startPoint y: 193, endPoint x: 261, endPoint y: 194, distance: 8.5
click at [253, 193] on div at bounding box center [240, 143] width 480 height 351
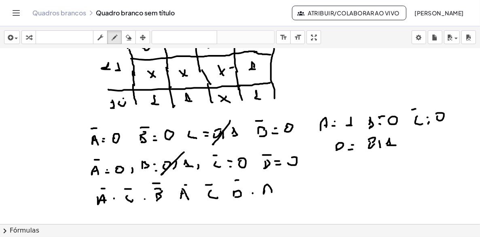
click at [271, 193] on div at bounding box center [240, 143] width 480 height 351
drag, startPoint x: 264, startPoint y: 190, endPoint x: 270, endPoint y: 190, distance: 5.7
click at [270, 190] on div at bounding box center [240, 143] width 480 height 351
click at [289, 193] on div at bounding box center [240, 143] width 480 height 351
drag, startPoint x: 299, startPoint y: 185, endPoint x: 298, endPoint y: 190, distance: 4.9
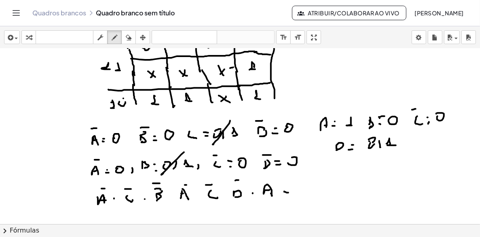
click at [299, 190] on div at bounding box center [240, 143] width 480 height 351
click at [300, 193] on div at bounding box center [240, 143] width 480 height 351
drag, startPoint x: 294, startPoint y: 180, endPoint x: 303, endPoint y: 179, distance: 9.0
click at [303, 180] on div at bounding box center [240, 143] width 480 height 351
drag, startPoint x: 312, startPoint y: 192, endPoint x: 330, endPoint y: 187, distance: 18.1
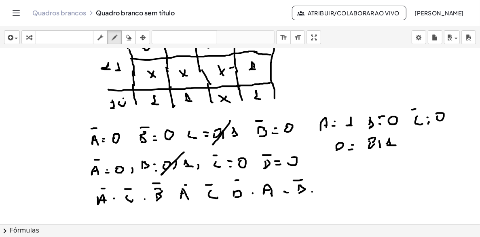
click at [314, 191] on div at bounding box center [240, 143] width 480 height 351
drag
click at [334, 190] on div at bounding box center [240, 143] width 480 height 351
click at [331, 181] on div at bounding box center [240, 143] width 480 height 351
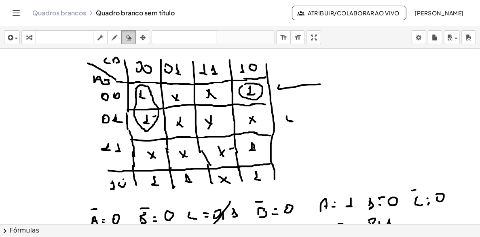
click at [129, 35] on icon "button" at bounding box center [129, 38] width 6 height 10
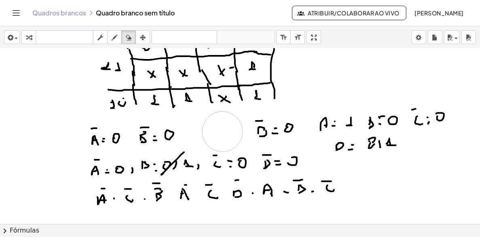
drag, startPoint x: 204, startPoint y: 131, endPoint x: 223, endPoint y: 132, distance: 18.2
click at [223, 132] on div at bounding box center [240, 143] width 480 height 351
drag, startPoint x: 169, startPoint y: 155, endPoint x: 156, endPoint y: 157, distance: 13.1
click at [156, 157] on div at bounding box center [240, 143] width 480 height 351
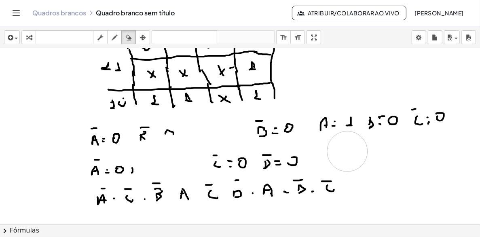
drag, startPoint x: 400, startPoint y: 165, endPoint x: 405, endPoint y: 166, distance: 5.3
click at [346, 151] on div at bounding box center [240, 143] width 480 height 351
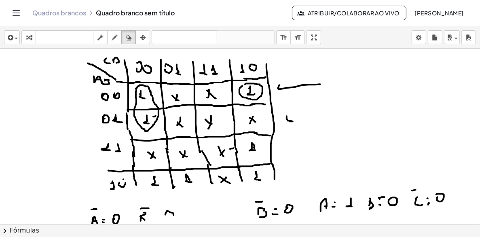
scroll to position [40, 0]
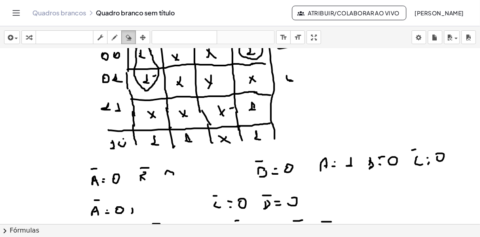
click at [130, 34] on icon "button" at bounding box center [129, 38] width 6 height 10
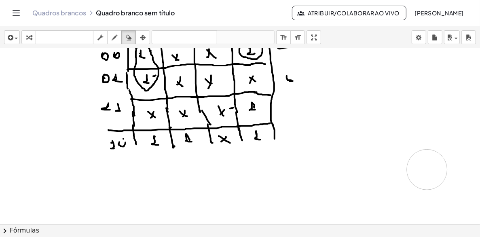
drag, startPoint x: 104, startPoint y: 178, endPoint x: 317, endPoint y: 146, distance: 215.3
click at [386, 165] on div at bounding box center [240, 183] width 480 height 351
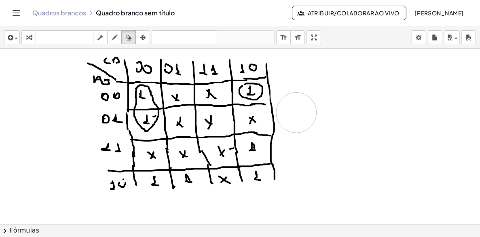
drag, startPoint x: 340, startPoint y: 95, endPoint x: 302, endPoint y: 108, distance: 39.4
click at [304, 123] on div at bounding box center [240, 224] width 480 height 351
click at [115, 35] on icon "button" at bounding box center [115, 38] width 6 height 10
drag, startPoint x: 306, startPoint y: 72, endPoint x: 312, endPoint y: 81, distance: 11.1
click at [312, 81] on div at bounding box center [240, 224] width 480 height 351
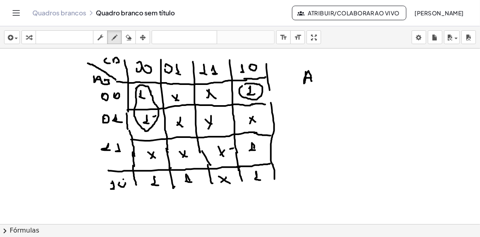
click at [312, 78] on div at bounding box center [240, 224] width 480 height 351
drag, startPoint x: 301, startPoint y: 66, endPoint x: 308, endPoint y: 65, distance: 7.4
click at [308, 65] on div at bounding box center [240, 224] width 480 height 351
click at [318, 74] on div at bounding box center [240, 224] width 480 height 351
click at [319, 79] on div at bounding box center [240, 224] width 480 height 351
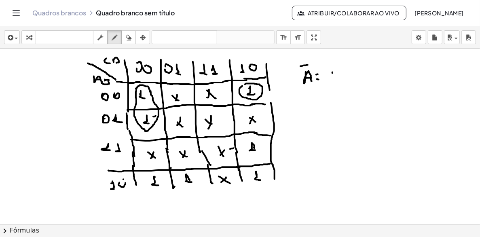
drag, startPoint x: 333, startPoint y: 72, endPoint x: 333, endPoint y: 81, distance: 9.3
click at [333, 81] on div at bounding box center [240, 224] width 480 height 351
click at [335, 82] on div at bounding box center [240, 224] width 480 height 351
drag, startPoint x: 332, startPoint y: 63, endPoint x: 338, endPoint y: 62, distance: 5.4
click at [338, 62] on div at bounding box center [240, 224] width 480 height 351
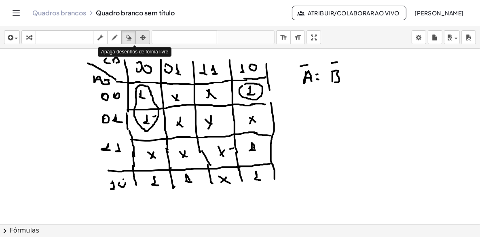
drag, startPoint x: 129, startPoint y: 38, endPoint x: 141, endPoint y: 42, distance: 12.7
click at [130, 37] on icon "button" at bounding box center [129, 38] width 6 height 10
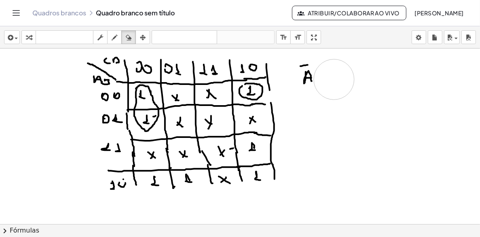
drag, startPoint x: 376, startPoint y: 84, endPoint x: 334, endPoint y: 80, distance: 41.5
click at [334, 80] on div at bounding box center [240, 224] width 480 height 351
click at [111, 39] on div "button" at bounding box center [114, 37] width 11 height 10
click at [317, 84] on div at bounding box center [240, 224] width 480 height 351
drag, startPoint x: 321, startPoint y: 71, endPoint x: 323, endPoint y: 80, distance: 8.7
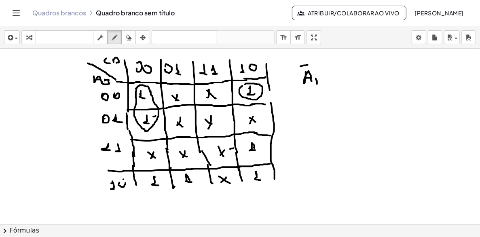
click at [323, 80] on div at bounding box center [240, 224] width 480 height 351
drag, startPoint x: 323, startPoint y: 72, endPoint x: 325, endPoint y: 81, distance: 9.8
click at [325, 81] on div at bounding box center [240, 224] width 480 height 351
click at [327, 66] on div at bounding box center [240, 224] width 480 height 351
click at [332, 81] on div at bounding box center [240, 224] width 480 height 351
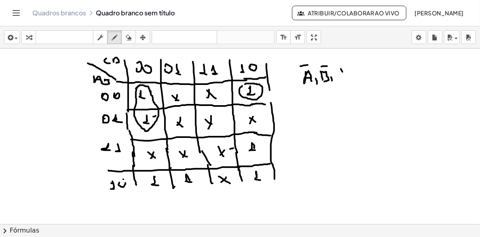
click at [342, 73] on div at bounding box center [240, 224] width 480 height 351
click at [341, 79] on div at bounding box center [240, 224] width 480 height 351
drag, startPoint x: 343, startPoint y: 68, endPoint x: 347, endPoint y: 74, distance: 7.8
click at [347, 78] on div at bounding box center [240, 224] width 480 height 351
click at [345, 74] on div at bounding box center [240, 224] width 480 height 351
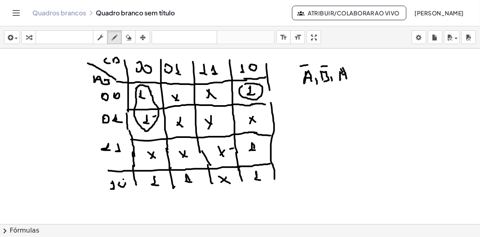
click at [346, 65] on div at bounding box center [240, 224] width 480 height 351
click at [350, 84] on div at bounding box center [240, 224] width 480 height 351
drag, startPoint x: 146, startPoint y: 176, endPoint x: 150, endPoint y: 176, distance: 4.1
click at [154, 173] on div at bounding box center [240, 224] width 480 height 351
drag, startPoint x: 361, startPoint y: 79, endPoint x: 368, endPoint y: 78, distance: 7.8
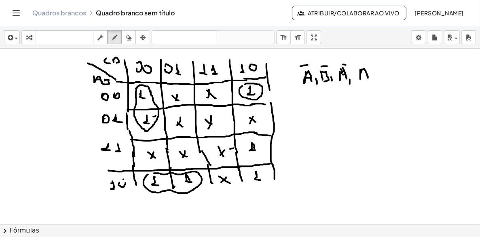
click at [368, 78] on div at bounding box center [240, 224] width 480 height 351
drag, startPoint x: 361, startPoint y: 74, endPoint x: 367, endPoint y: 74, distance: 6.1
click at [367, 74] on div at bounding box center [240, 224] width 480 height 351
click at [381, 81] on div at bounding box center [240, 224] width 480 height 351
drag, startPoint x: 381, startPoint y: 70, endPoint x: 382, endPoint y: 80, distance: 9.7
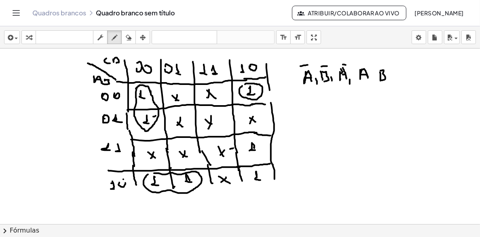
click at [382, 80] on div at bounding box center [240, 224] width 480 height 351
drag, startPoint x: 382, startPoint y: 63, endPoint x: 389, endPoint y: 63, distance: 7.3
click at [390, 63] on div at bounding box center [240, 224] width 480 height 351
drag, startPoint x: 375, startPoint y: 76, endPoint x: 385, endPoint y: 83, distance: 12.0
click at [375, 80] on div at bounding box center [240, 224] width 480 height 351
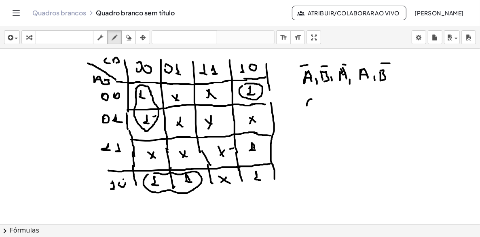
drag, startPoint x: 309, startPoint y: 100, endPoint x: 317, endPoint y: 100, distance: 8.5
click at [320, 108] on div at bounding box center [240, 224] width 480 height 351
drag, startPoint x: 307, startPoint y: 92, endPoint x: 313, endPoint y: 94, distance: 6.4
click at [313, 92] on div at bounding box center [240, 224] width 480 height 351
click at [322, 113] on div at bounding box center [240, 224] width 480 height 351
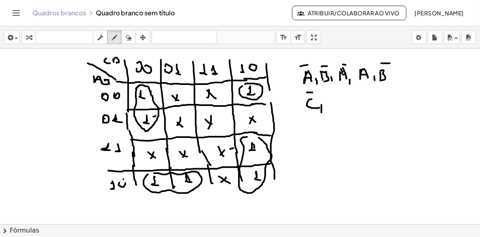
drag, startPoint x: 243, startPoint y: 137, endPoint x: 253, endPoint y: 135, distance: 10.4
click at [253, 135] on div at bounding box center [240, 224] width 480 height 351
drag, startPoint x: 308, startPoint y: 137, endPoint x: 315, endPoint y: 138, distance: 6.9
click at [315, 138] on div at bounding box center [240, 224] width 480 height 351
click at [317, 132] on div at bounding box center [240, 224] width 480 height 351
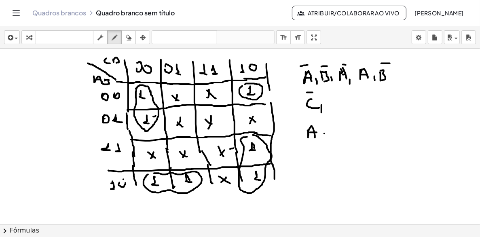
click at [325, 134] on div at bounding box center [240, 224] width 480 height 351
drag, startPoint x: 336, startPoint y: 131, endPoint x: 344, endPoint y: 131, distance: 8.1
click at [344, 131] on div at bounding box center [240, 224] width 480 height 351
drag, startPoint x: 129, startPoint y: 38, endPoint x: 140, endPoint y: 81, distance: 44.3
click at [129, 38] on icon "button" at bounding box center [129, 38] width 6 height 10
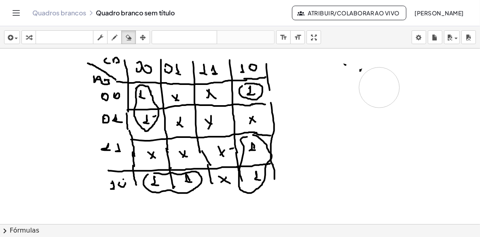
drag, startPoint x: 355, startPoint y: 102, endPoint x: 316, endPoint y: 83, distance: 42.7
click at [375, 85] on div at bounding box center [240, 224] width 480 height 351
